Goal: Task Accomplishment & Management: Use online tool/utility

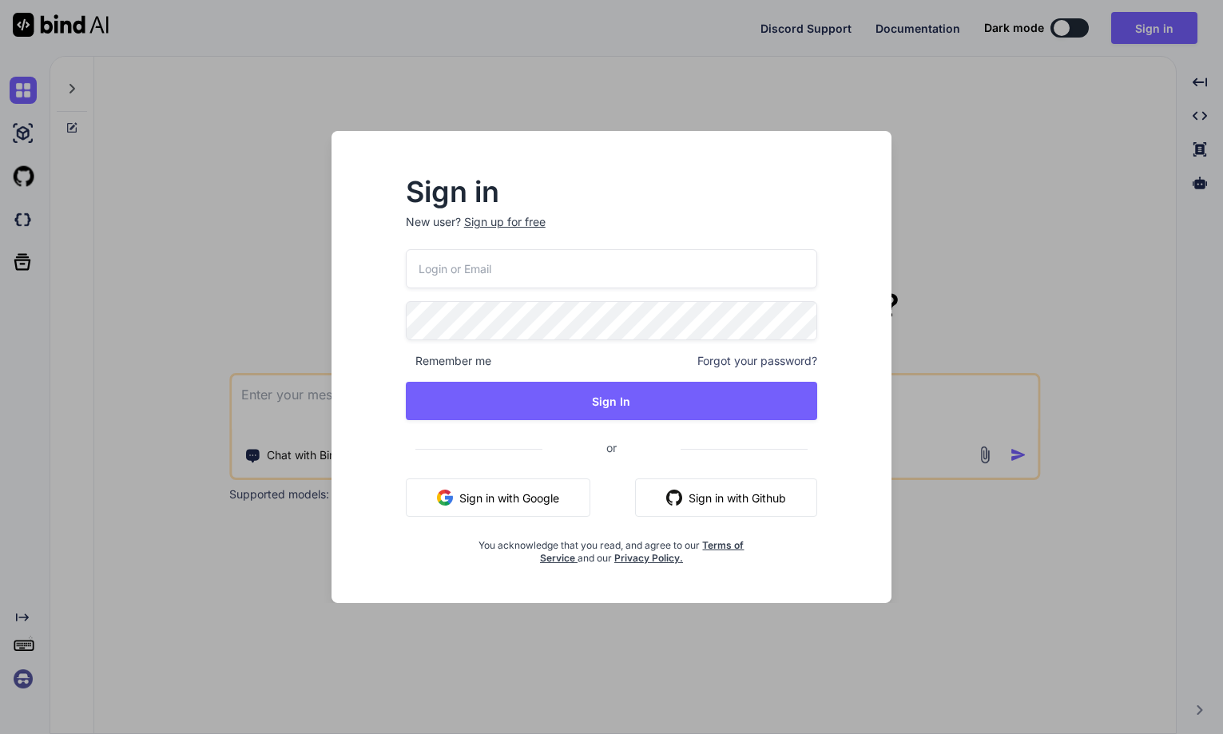
drag, startPoint x: 0, startPoint y: 0, endPoint x: 487, endPoint y: 490, distance: 690.6
click at [487, 490] on button "Sign in with Google" at bounding box center [498, 497] width 184 height 38
click at [465, 498] on button "Sign in with Google" at bounding box center [498, 497] width 184 height 38
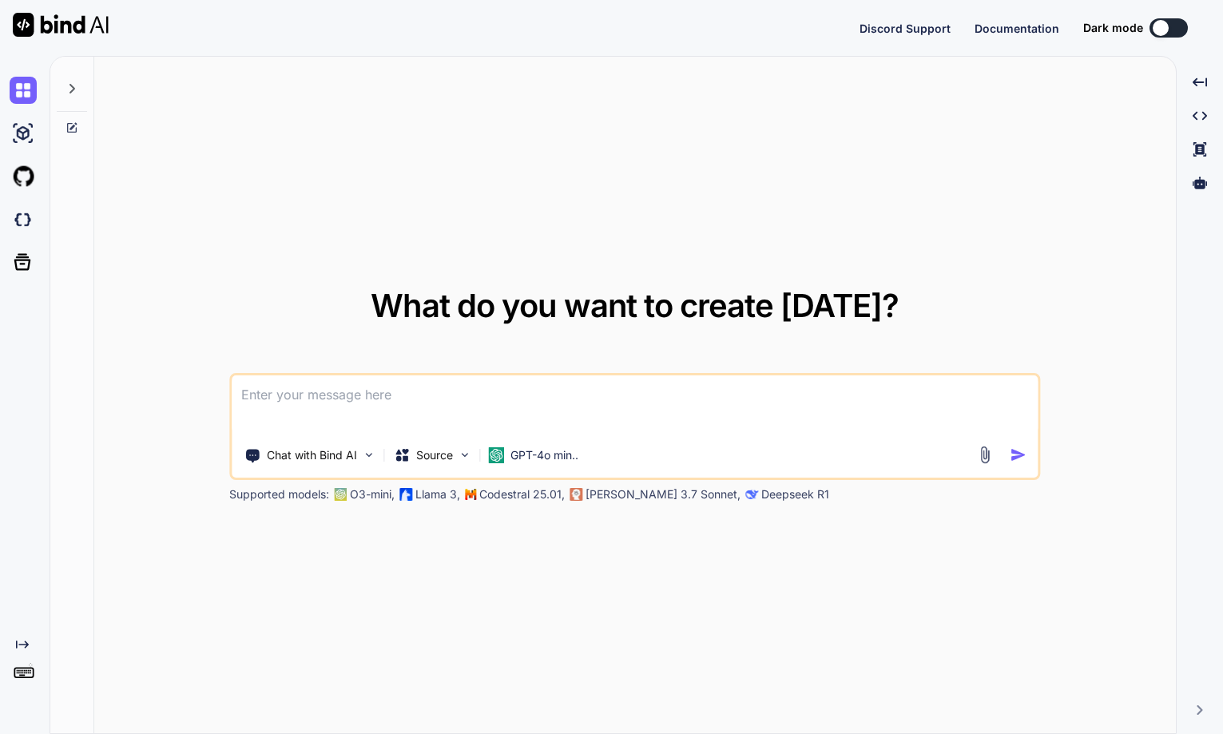
type textarea "x"
click at [17, 676] on img at bounding box center [23, 678] width 27 height 27
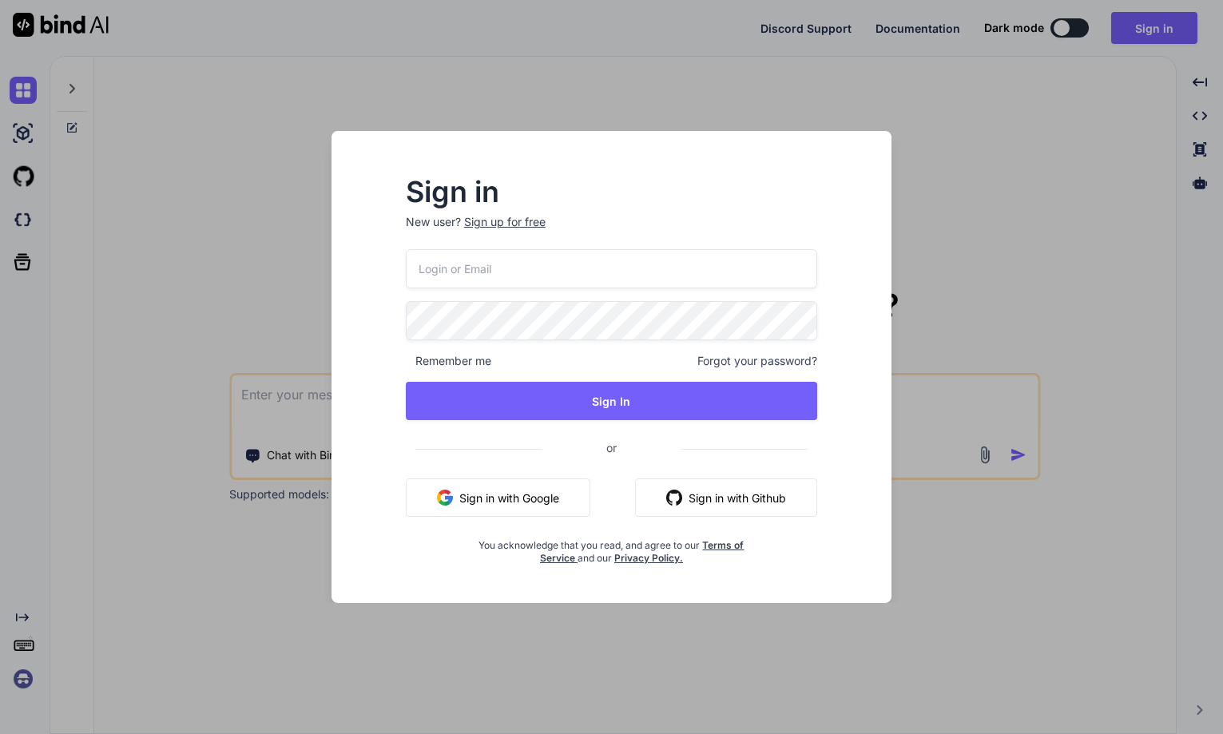
click at [510, 504] on button "Sign in with Google" at bounding box center [498, 497] width 184 height 38
drag, startPoint x: 510, startPoint y: 504, endPoint x: 390, endPoint y: 292, distance: 243.6
click at [390, 292] on div "Sign in New user? Sign up for free Remember me Forgot your password? Sign In or…" at bounding box center [611, 372] width 463 height 386
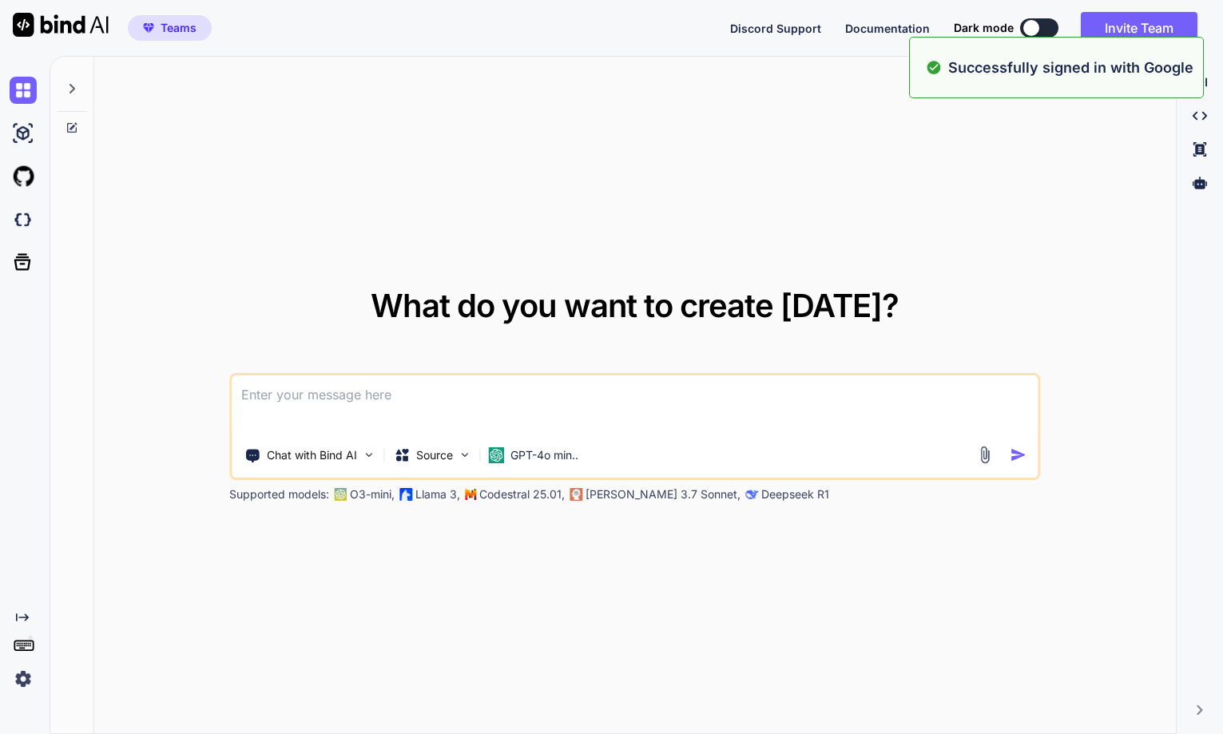
click at [15, 681] on img at bounding box center [23, 678] width 27 height 27
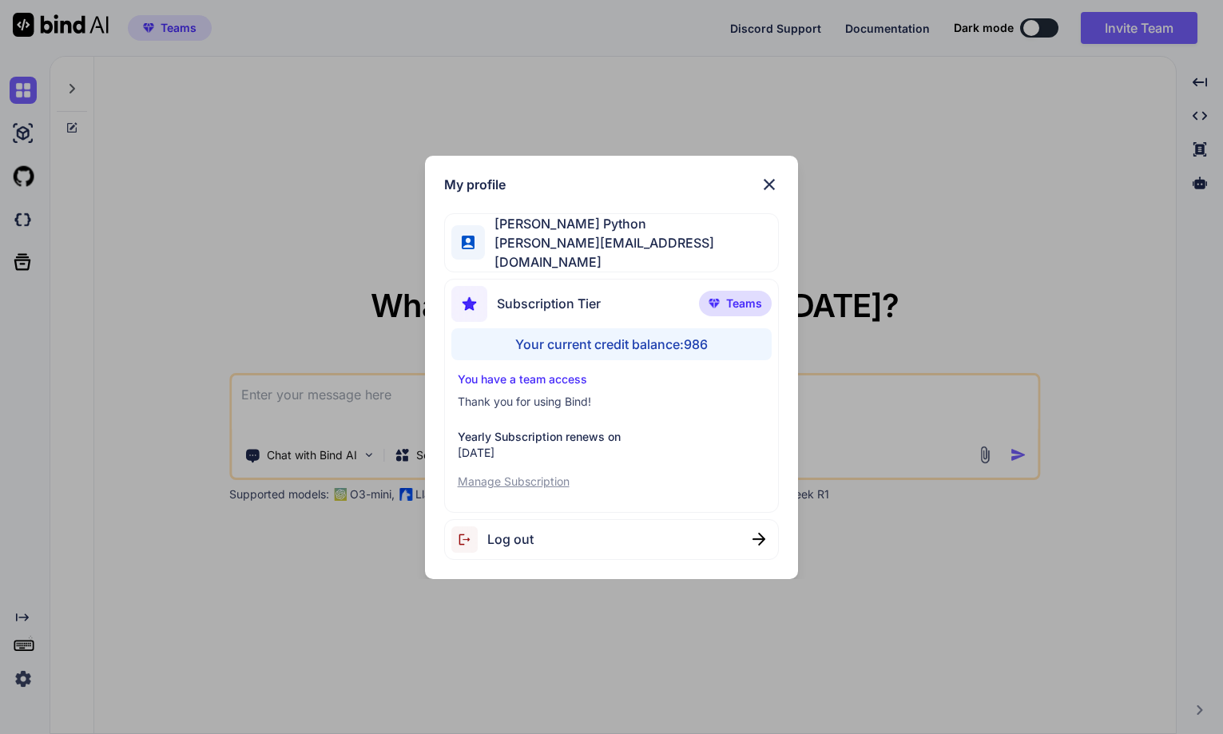
click at [366, 657] on div "My profile [PERSON_NAME] Python [PERSON_NAME][EMAIL_ADDRESS][DOMAIN_NAME] Subsc…" at bounding box center [611, 367] width 1223 height 734
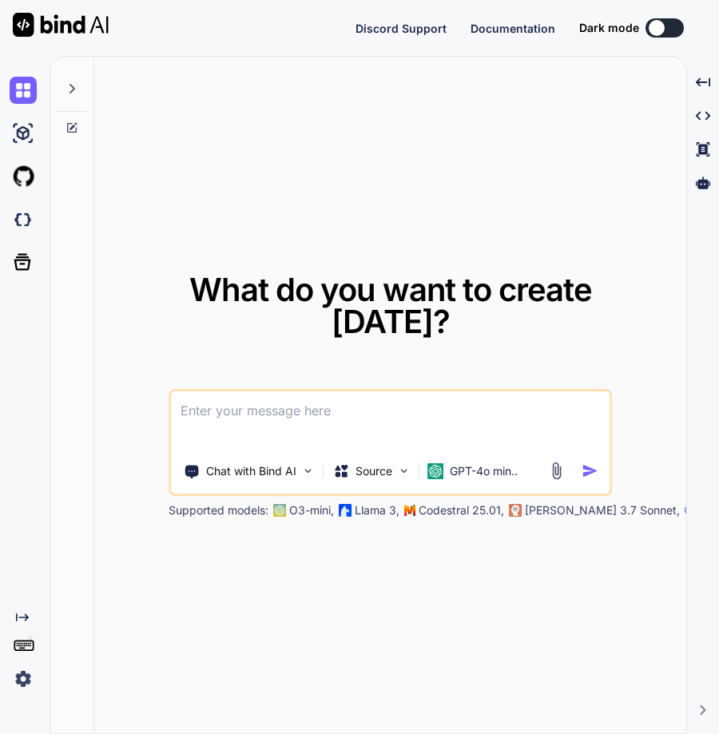
type textarea "x"
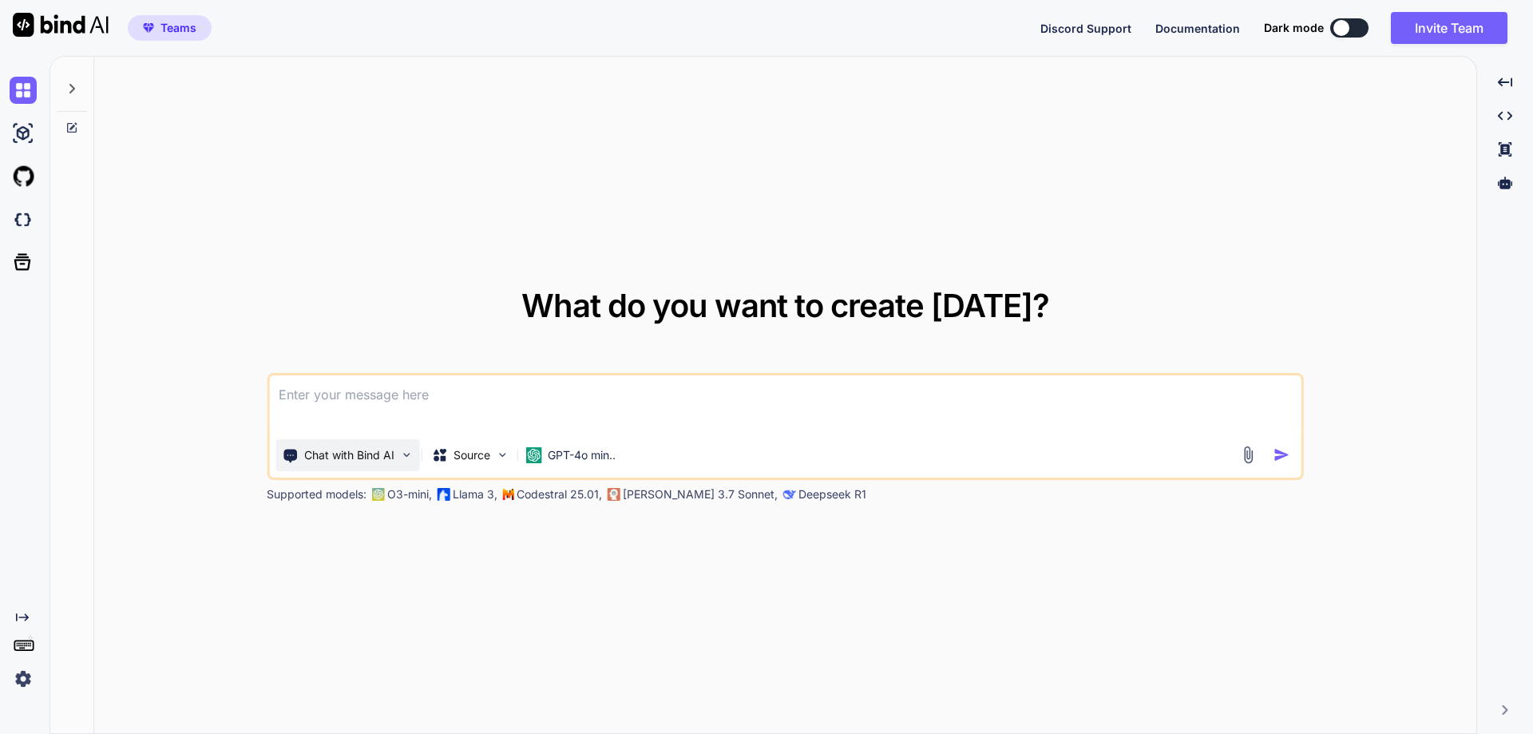
click at [296, 439] on div "Chat with Bind AI" at bounding box center [348, 455] width 144 height 32
